Goal: Find specific page/section: Find specific page/section

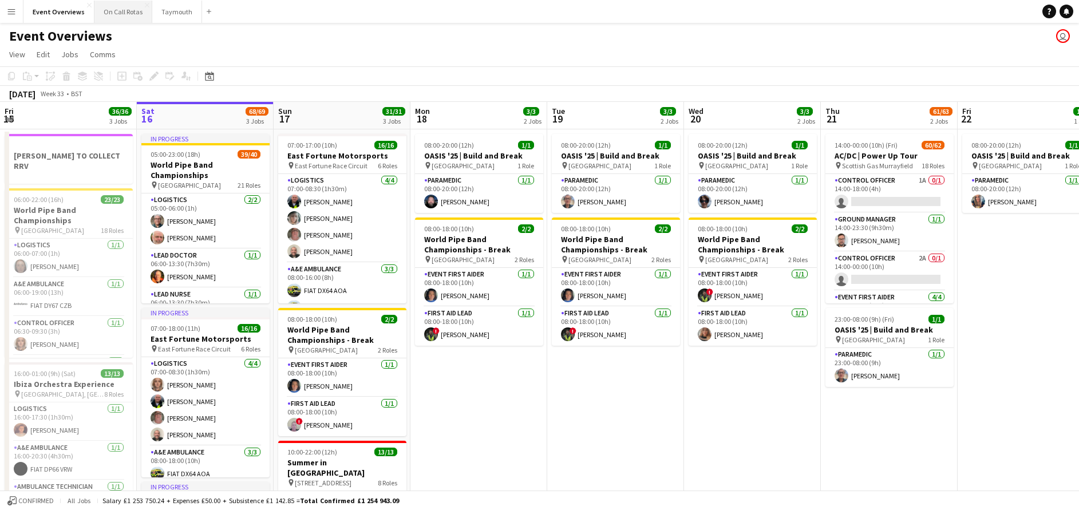
click at [119, 15] on button "On Call Rotas Close" at bounding box center [123, 12] width 58 height 22
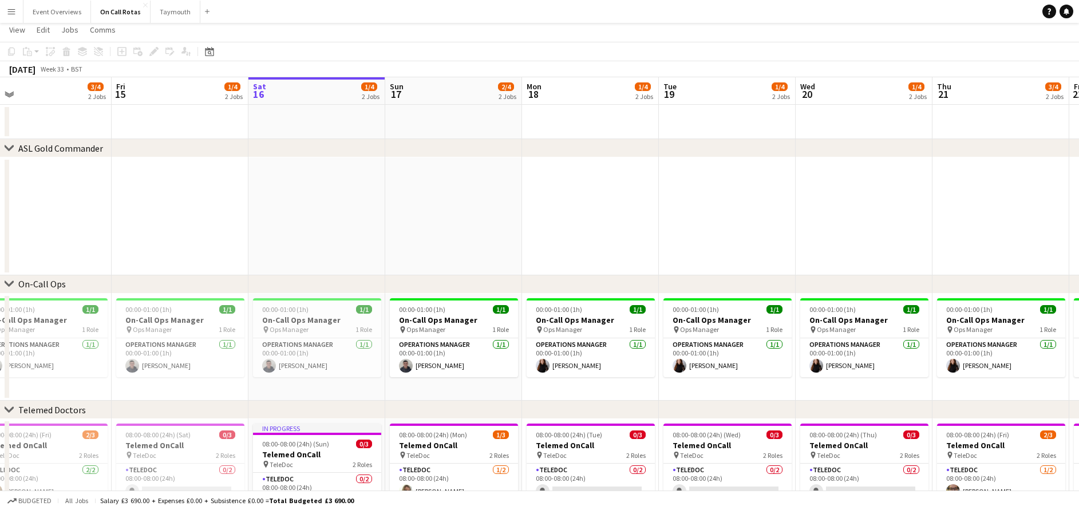
scroll to position [0, 304]
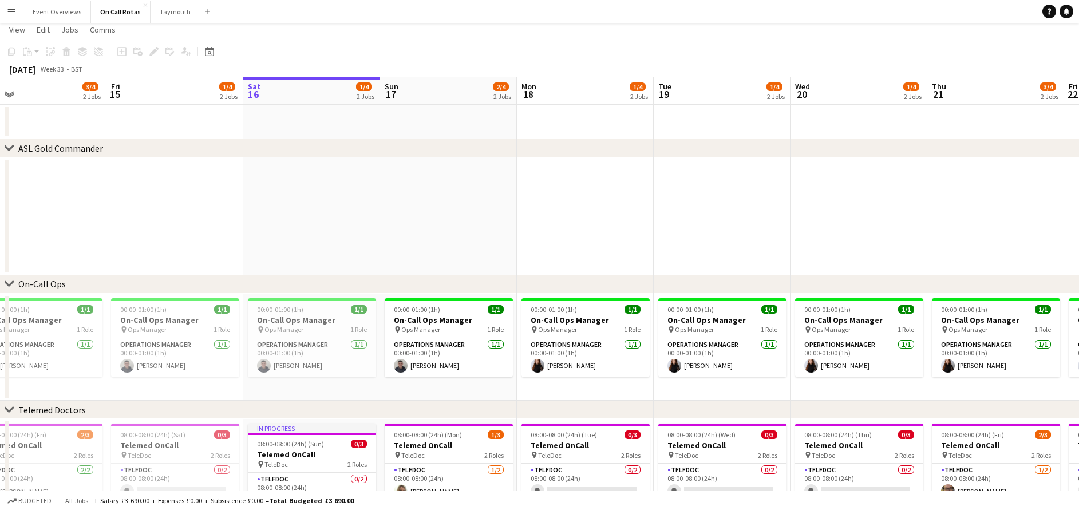
drag, startPoint x: 225, startPoint y: 158, endPoint x: 332, endPoint y: 176, distance: 108.0
click at [332, 176] on app-calendar-viewport "Tue 12 3/5 3 Jobs Wed 13 2/4 2 Jobs Thu 14 3/4 2 Jobs Fri 15 1/4 2 Jobs Sat 16 …" at bounding box center [539, 334] width 1079 height 514
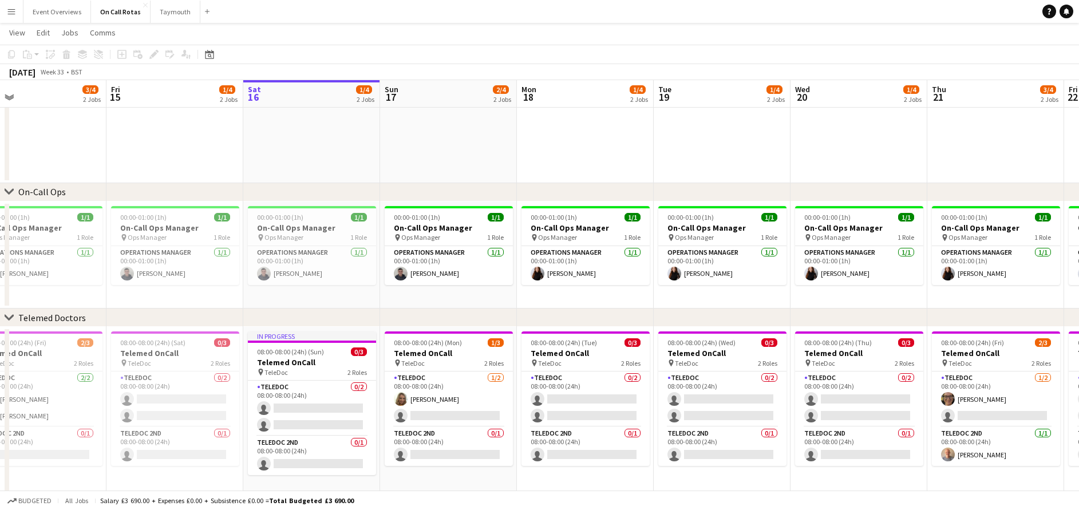
scroll to position [117, 0]
